Goal: Transaction & Acquisition: Purchase product/service

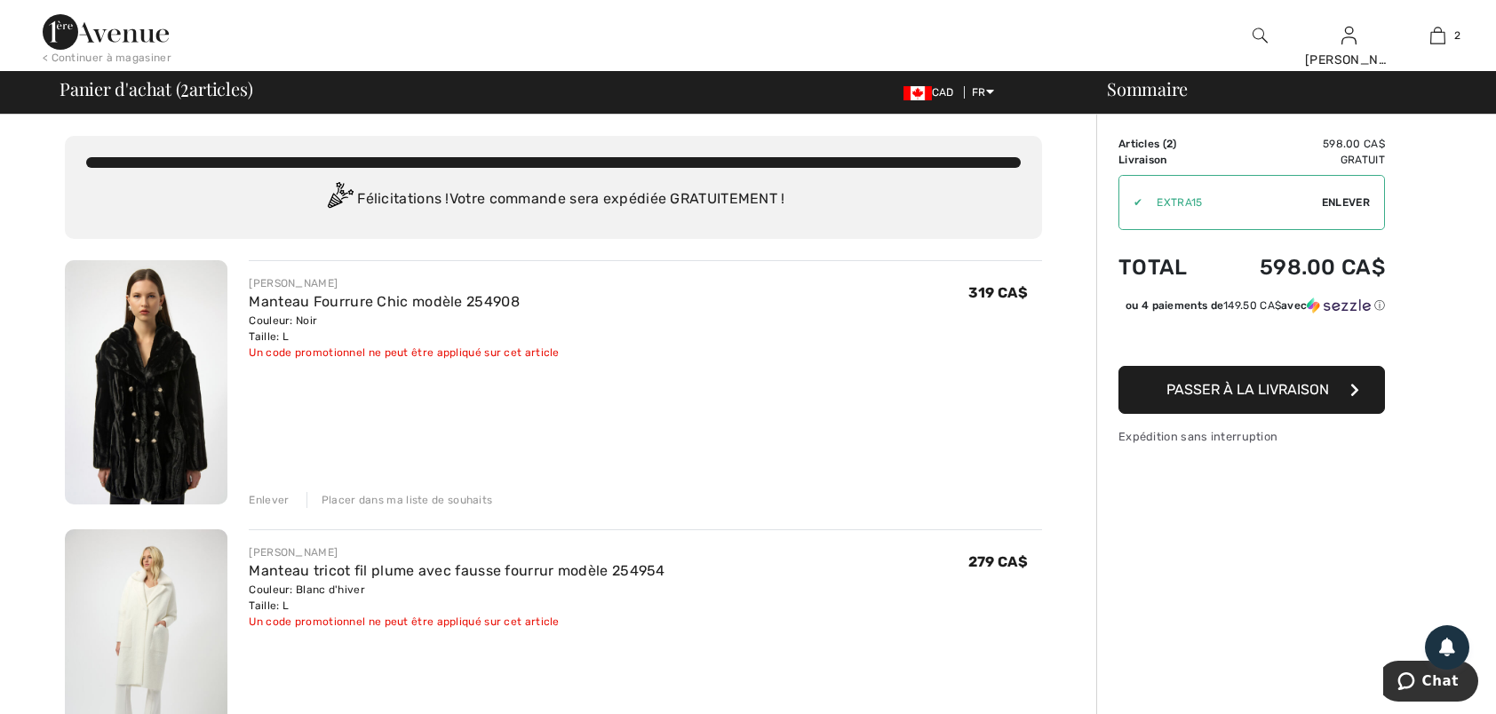
click at [139, 400] on img at bounding box center [146, 382] width 163 height 244
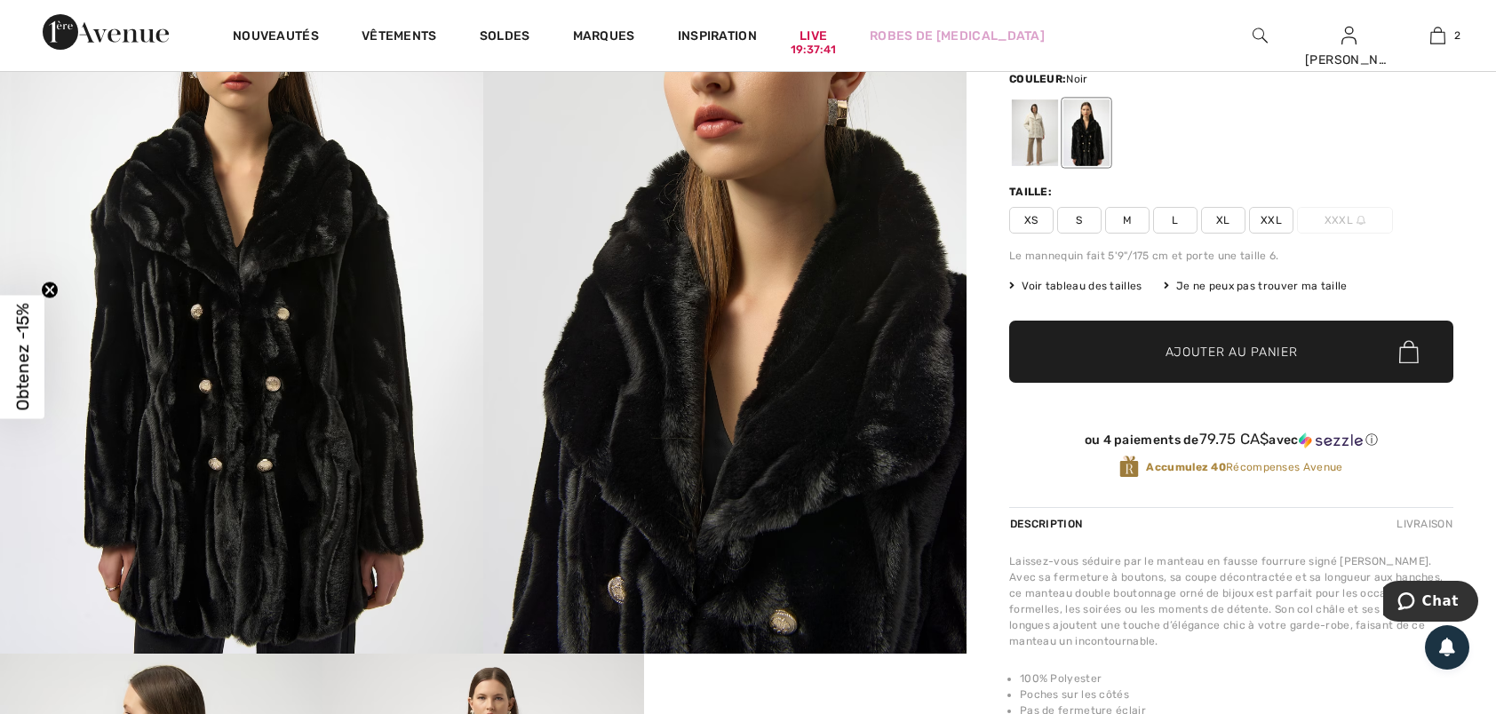
scroll to position [266, 0]
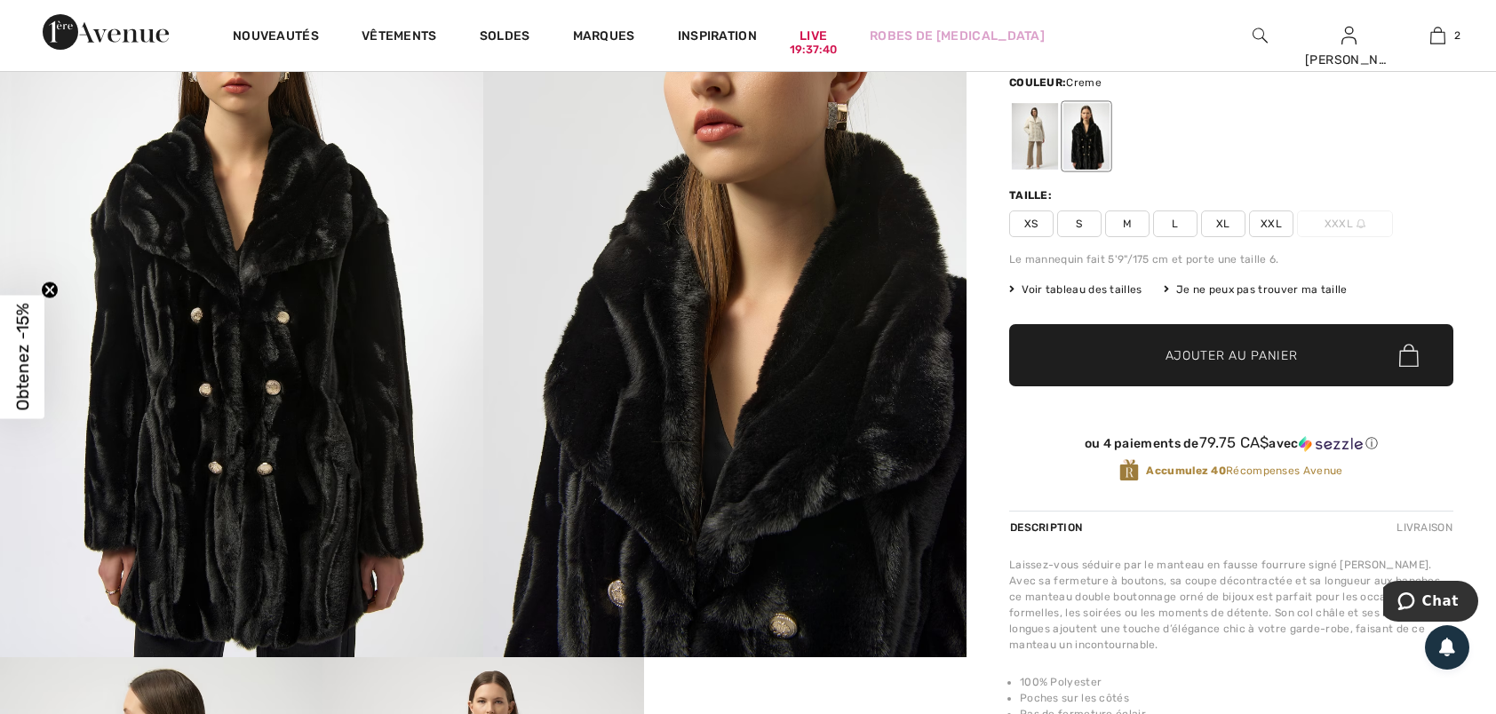
click at [1047, 139] on div at bounding box center [1035, 136] width 46 height 67
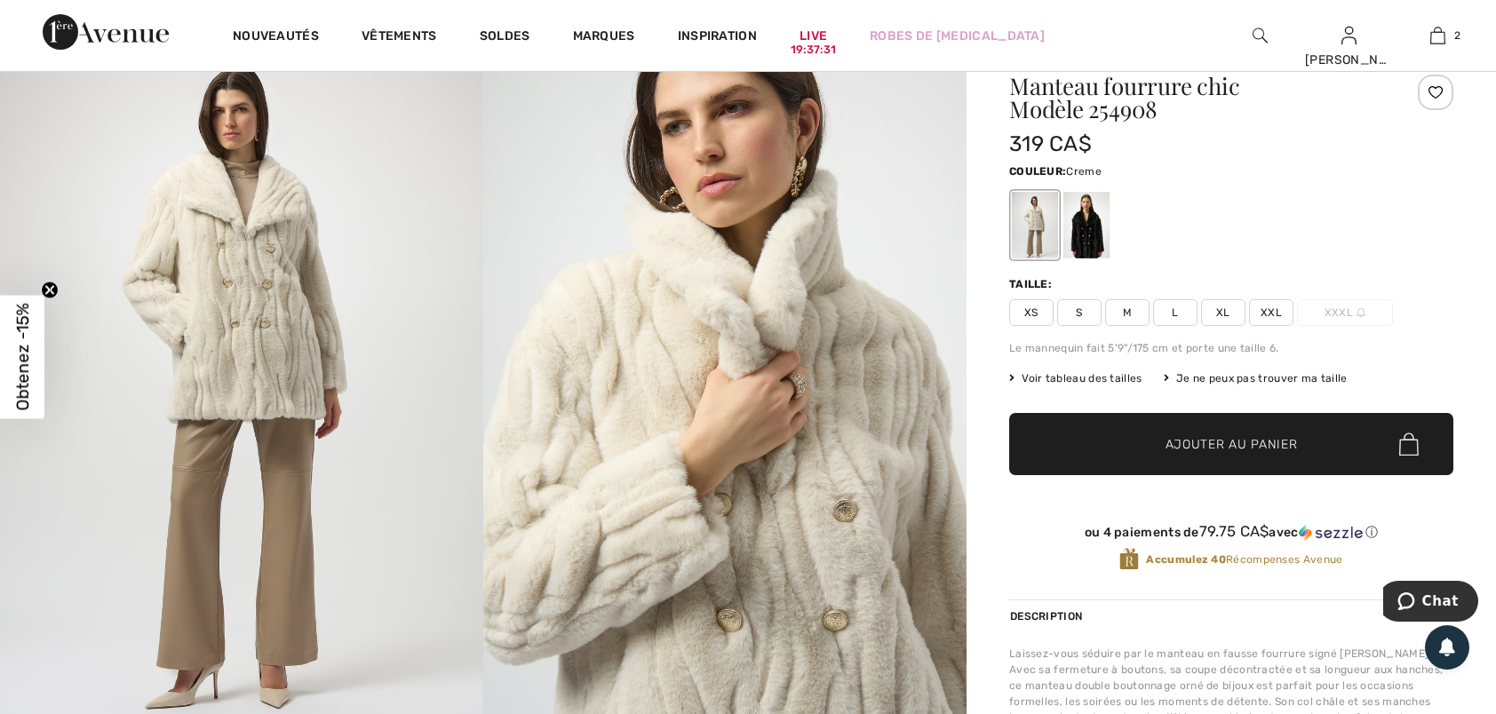
scroll to position [178, 0]
click at [1073, 212] on div at bounding box center [1086, 225] width 46 height 67
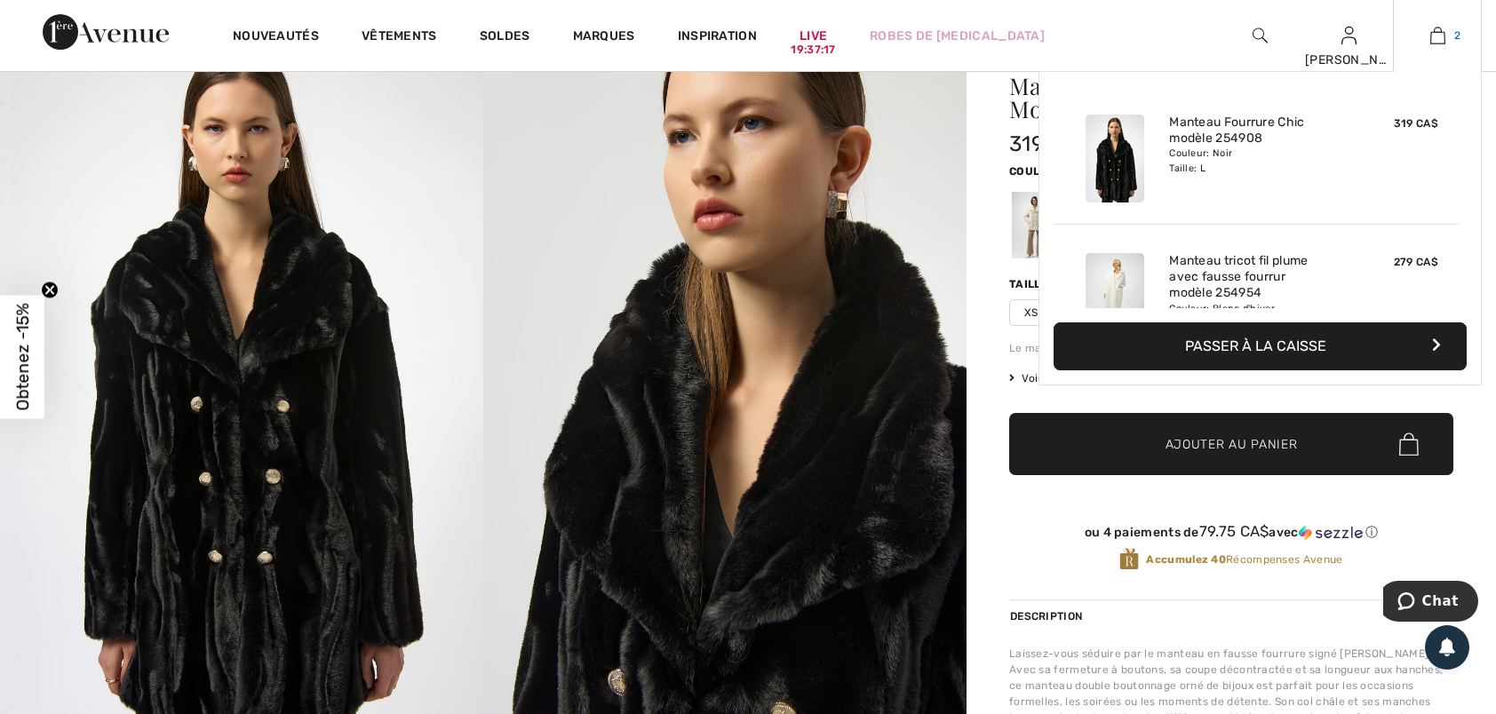
click at [1433, 37] on img at bounding box center [1437, 35] width 15 height 21
